Goal: Browse casually

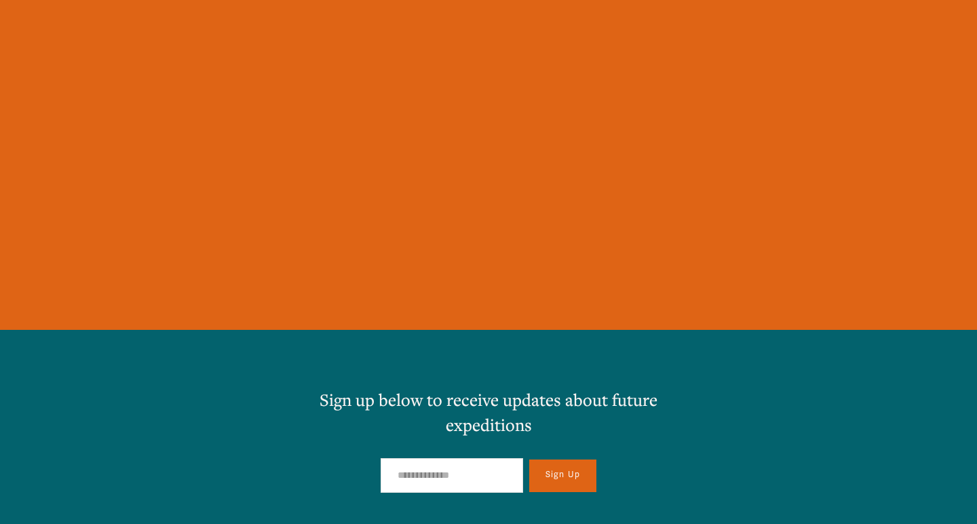
scroll to position [14628, 0]
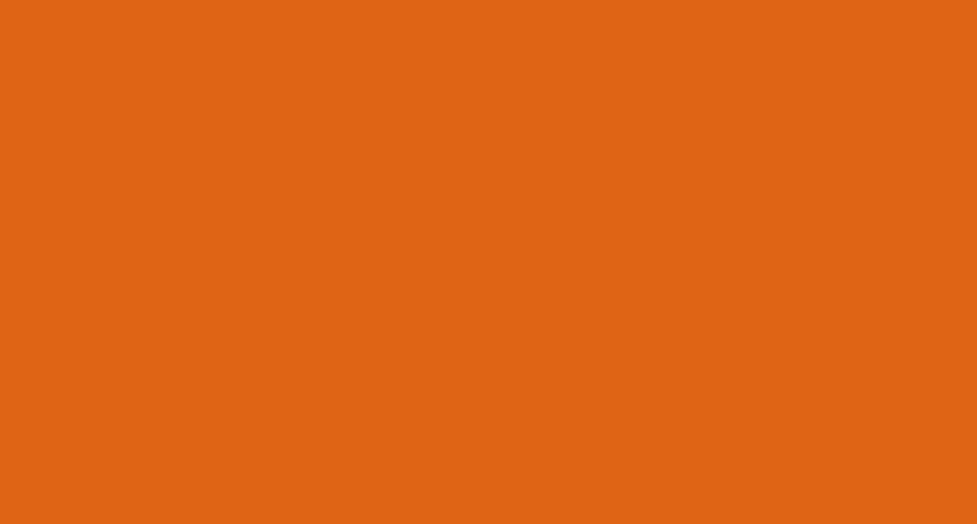
click at [664, 253] on div at bounding box center [489, 170] width 838 height 604
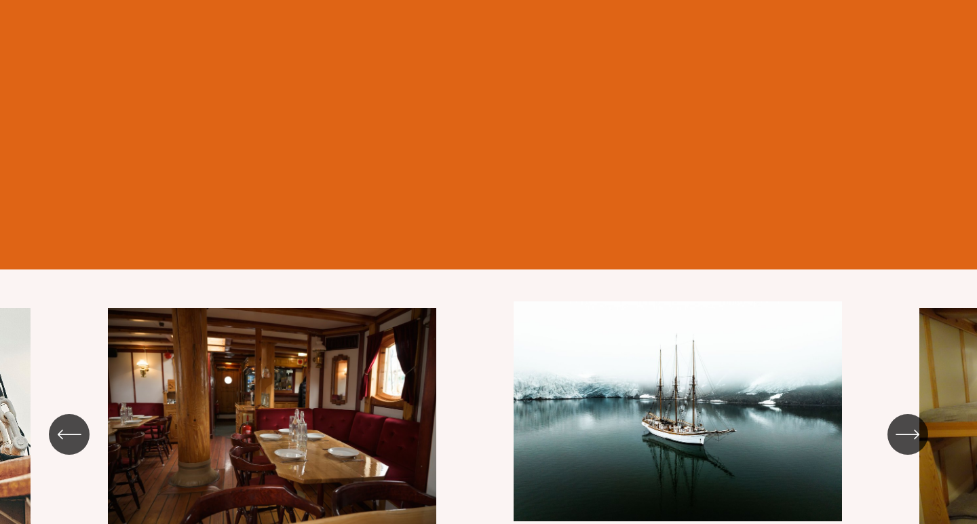
scroll to position [12732, 0]
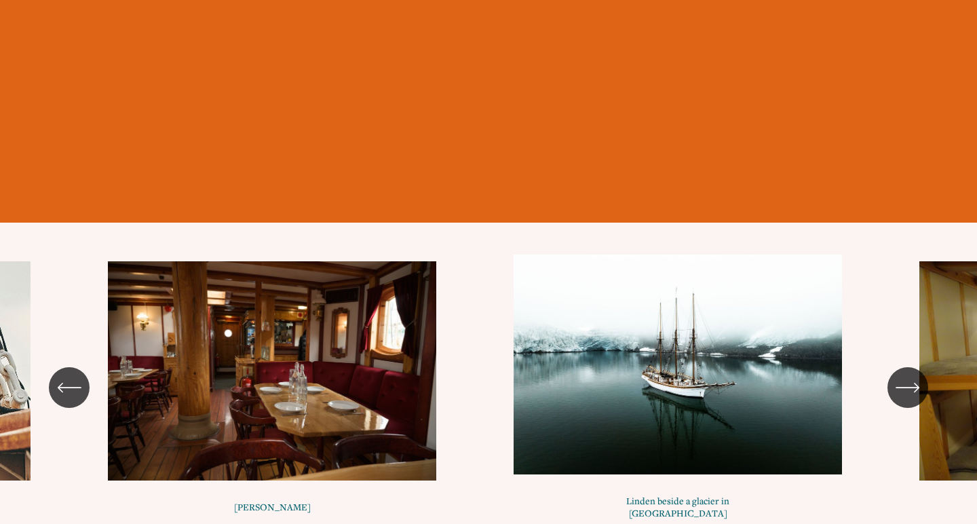
click at [906, 375] on icon "\a \a \a Next\a \a" at bounding box center [907, 387] width 24 height 24
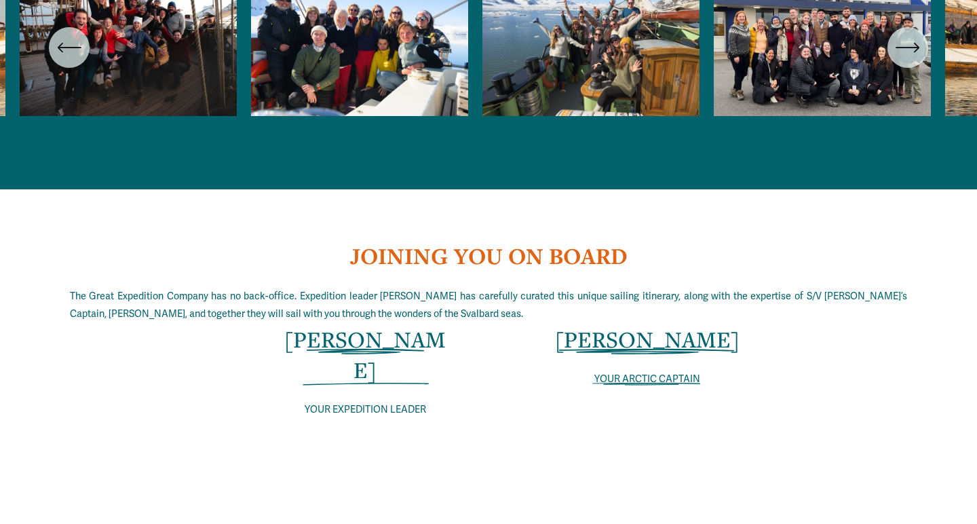
scroll to position [6662, 0]
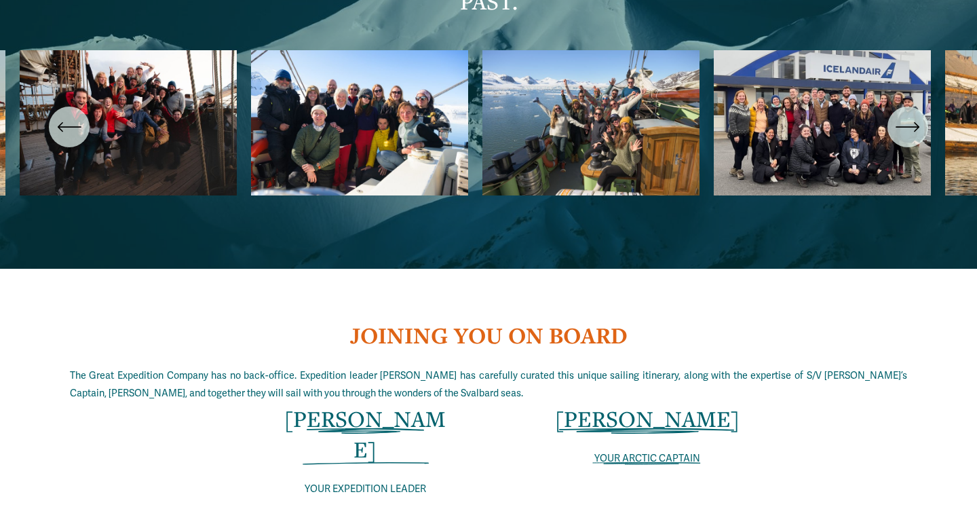
click at [656, 452] on span "YOUR ARCTIC CAPTAIN" at bounding box center [647, 458] width 106 height 12
click at [657, 403] on div "[PERSON_NAME] YOUR ARCTIC CAPTAIN" at bounding box center [646, 435] width 239 height 64
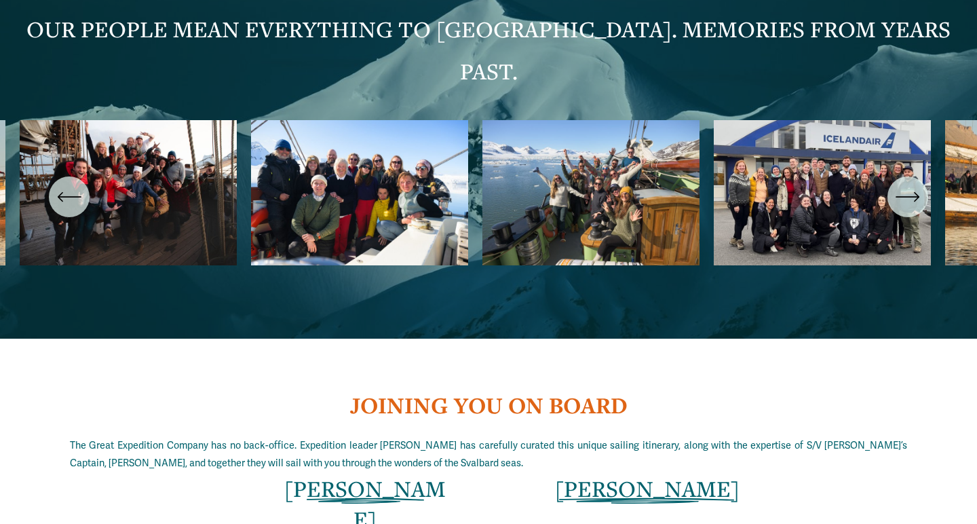
scroll to position [6589, 0]
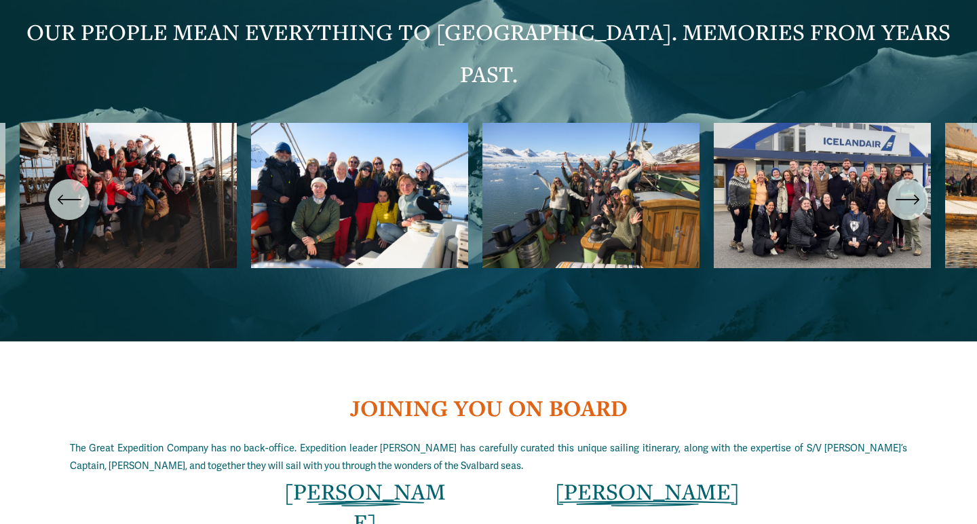
click at [542, 147] on ul "Carousel" at bounding box center [489, 200] width 938 height 154
click at [614, 140] on ul "Carousel" at bounding box center [489, 200] width 938 height 154
click at [902, 187] on icon "\a \a \a Next\a \a" at bounding box center [907, 199] width 24 height 24
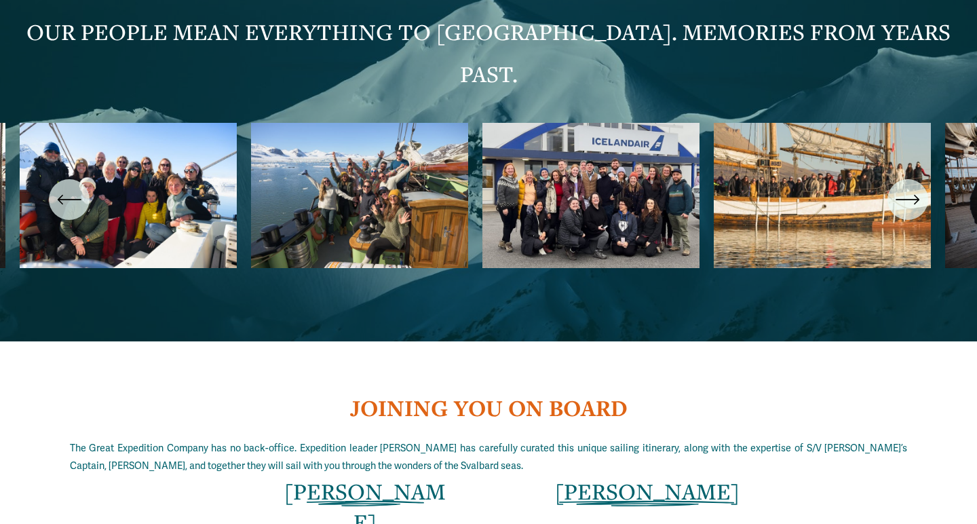
click at [902, 187] on icon "\a \a \a Next\a \a" at bounding box center [907, 199] width 24 height 24
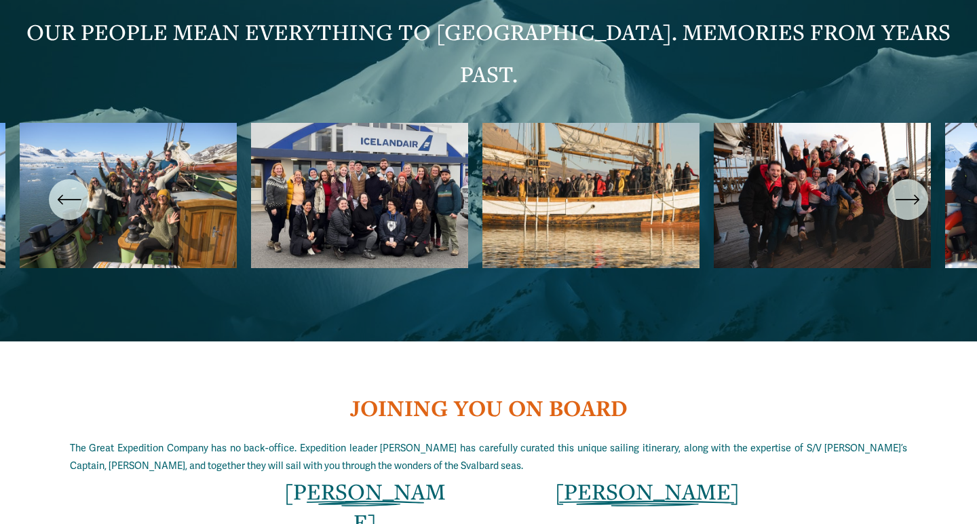
click at [604, 149] on ul "Carousel" at bounding box center [489, 200] width 938 height 154
click at [748, 149] on ul "Carousel" at bounding box center [489, 200] width 938 height 154
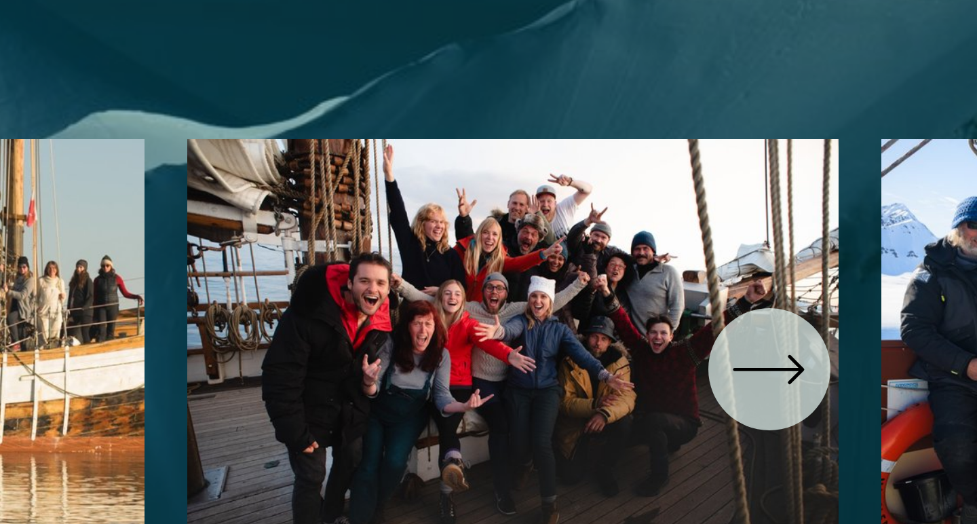
click at [895, 187] on icon "\a \a \a Next\a \a" at bounding box center [907, 199] width 24 height 24
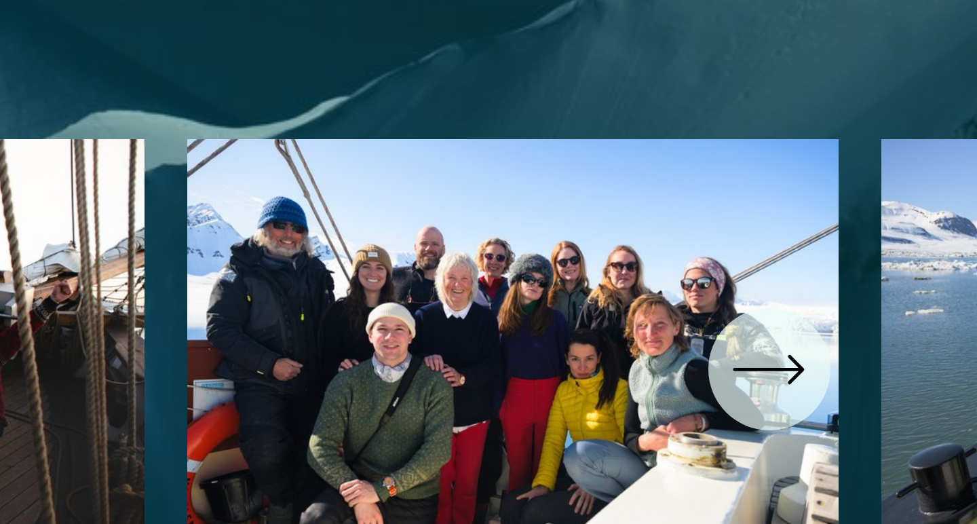
click at [895, 187] on icon "\a \a \a Next\a \a" at bounding box center [907, 199] width 24 height 24
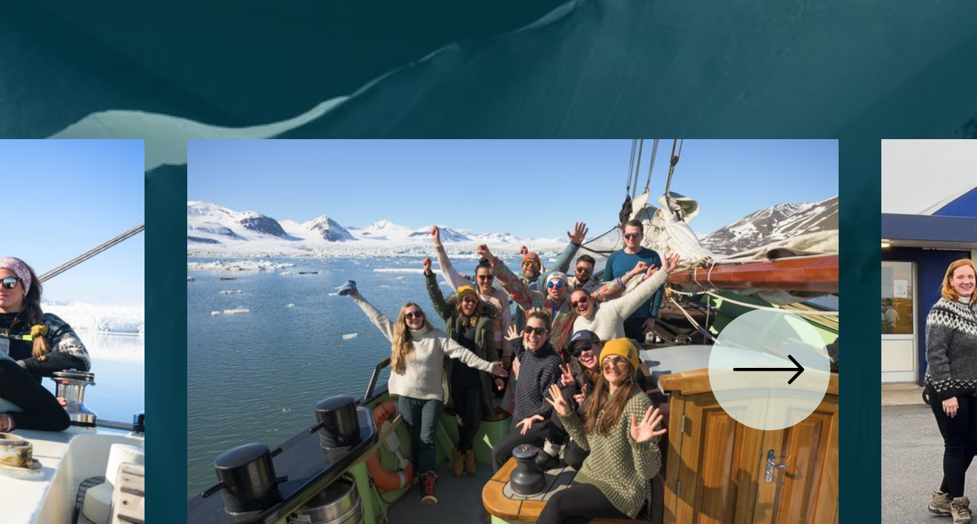
click at [895, 187] on icon "\a \a \a Next\a \a" at bounding box center [907, 199] width 24 height 24
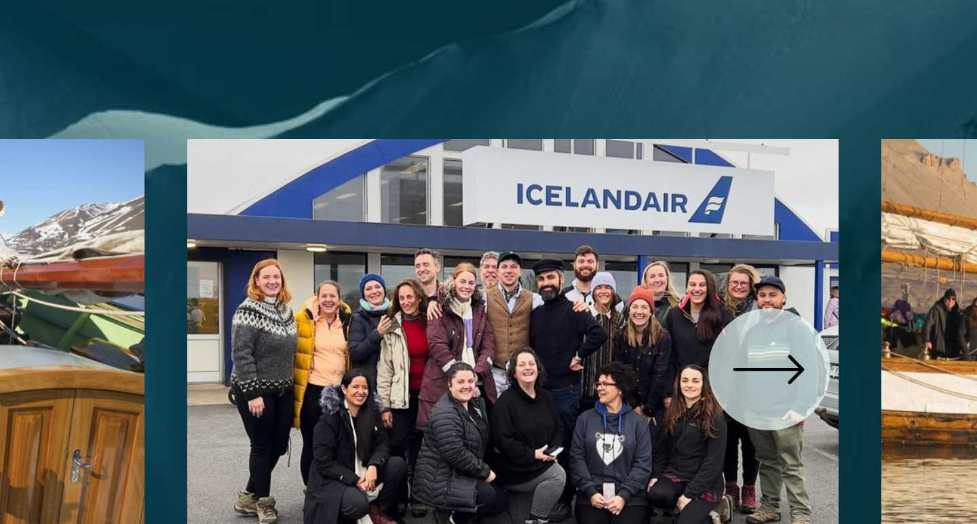
click at [895, 187] on icon "\a \a \a Next\a \a" at bounding box center [907, 199] width 24 height 24
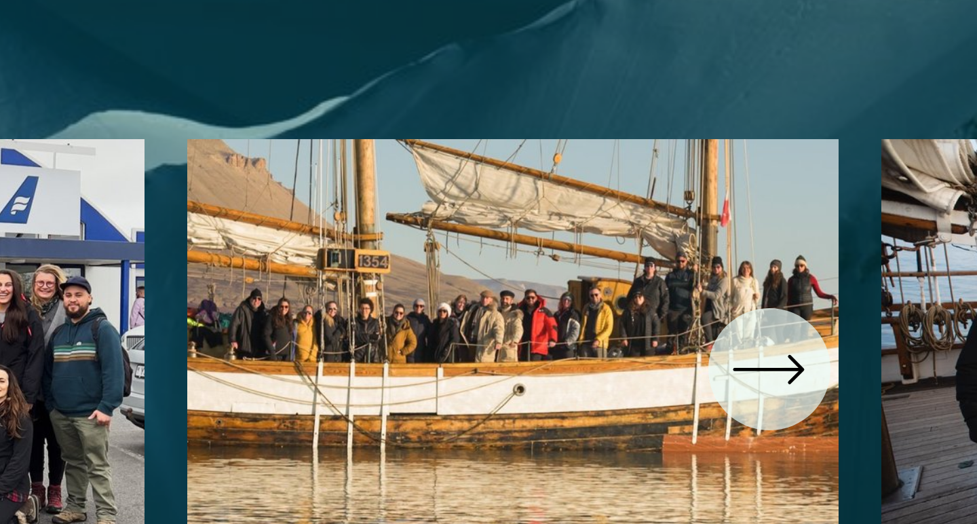
click at [895, 187] on icon "\a \a \a Next\a \a" at bounding box center [907, 199] width 24 height 24
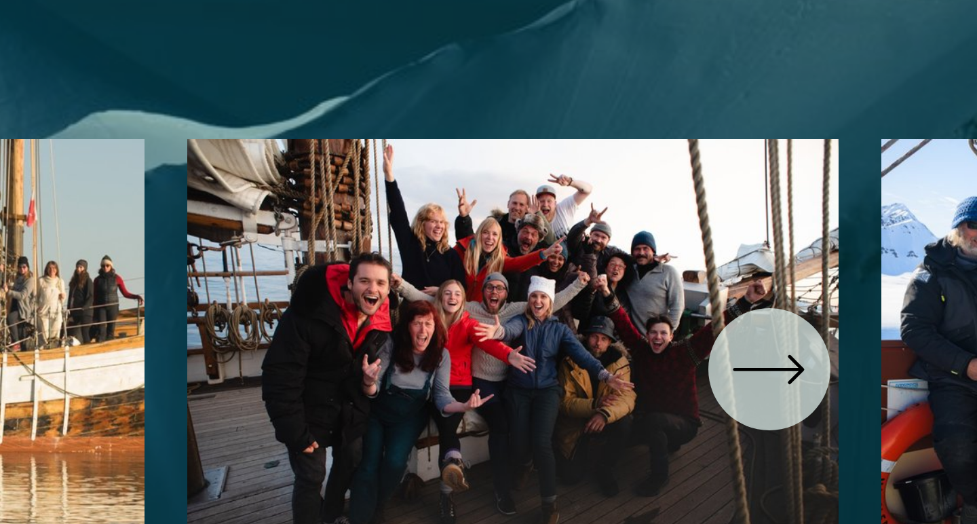
click at [895, 187] on icon "\a \a \a Next\a \a" at bounding box center [907, 199] width 24 height 24
